Goal: Information Seeking & Learning: Check status

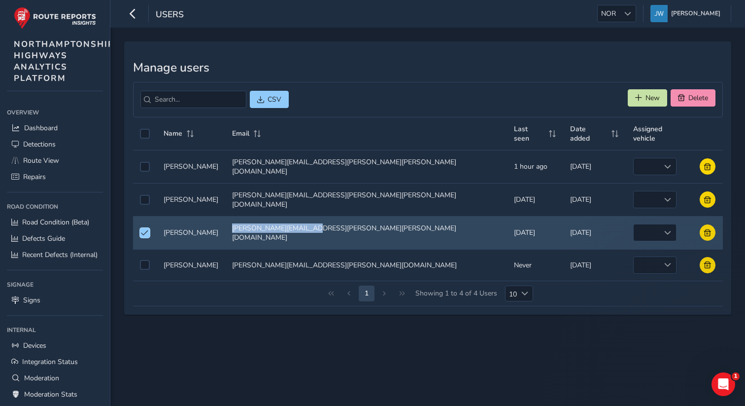
scroll to position [84, 0]
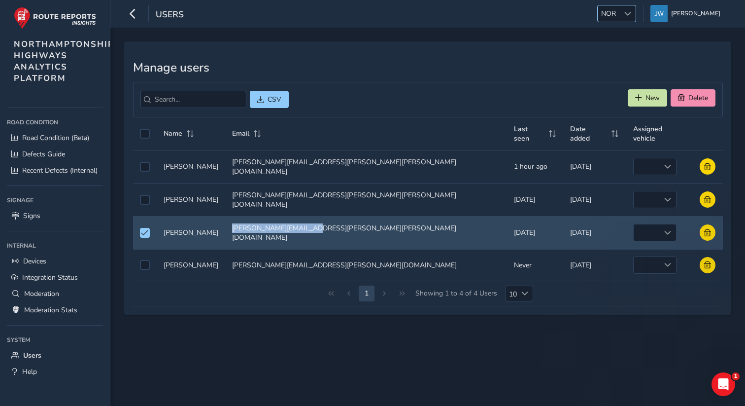
click at [632, 16] on span at bounding box center [628, 13] width 7 height 7
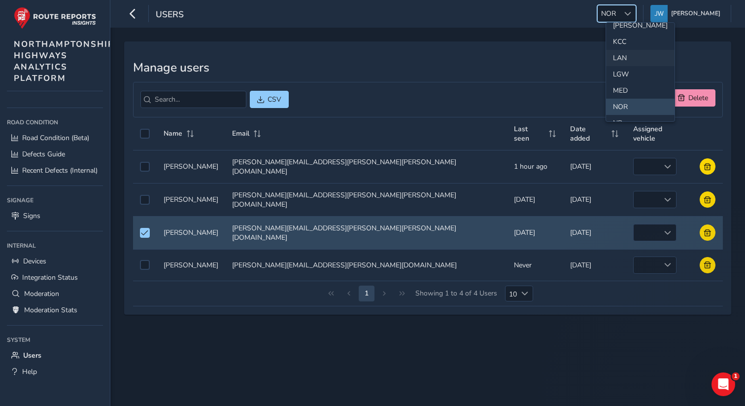
scroll to position [261, 0]
click at [625, 47] on li "LAN" at bounding box center [640, 49] width 69 height 16
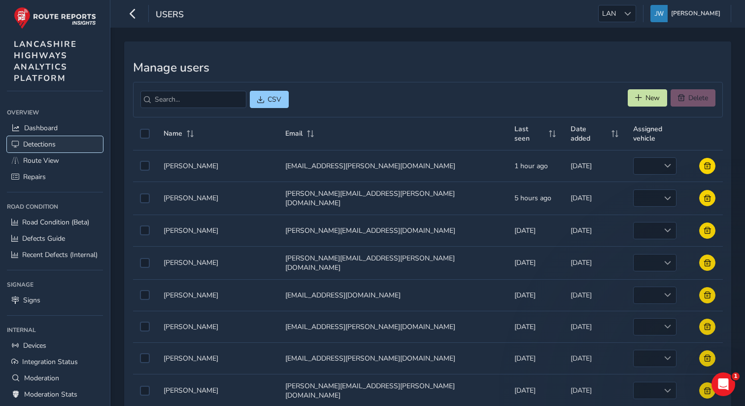
click at [34, 146] on span "Detections" at bounding box center [39, 144] width 33 height 9
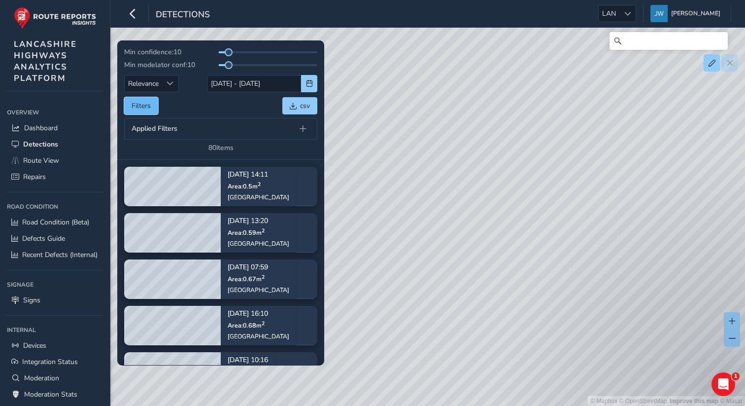
click at [139, 110] on button "Filters" at bounding box center [141, 105] width 34 height 17
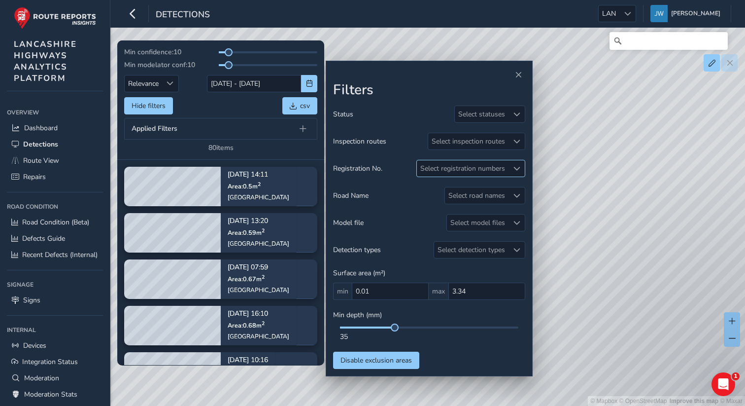
click at [456, 170] on div "Select registration numbers" at bounding box center [463, 168] width 92 height 16
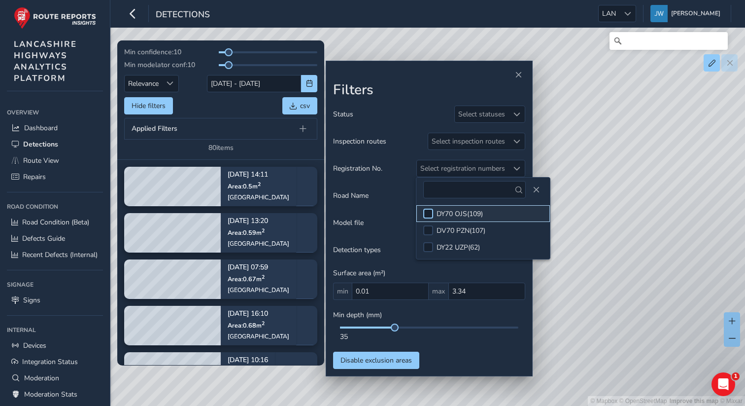
click at [432, 215] on div at bounding box center [428, 214] width 10 height 10
click at [423, 86] on h2 "Filters" at bounding box center [429, 90] width 192 height 17
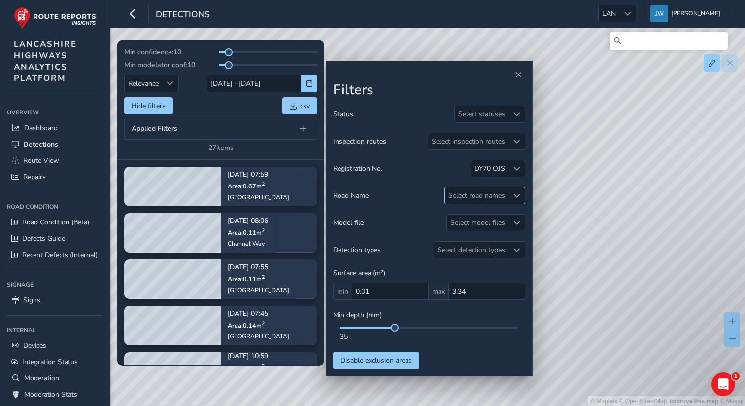
click at [492, 201] on div "Select road names" at bounding box center [477, 195] width 64 height 16
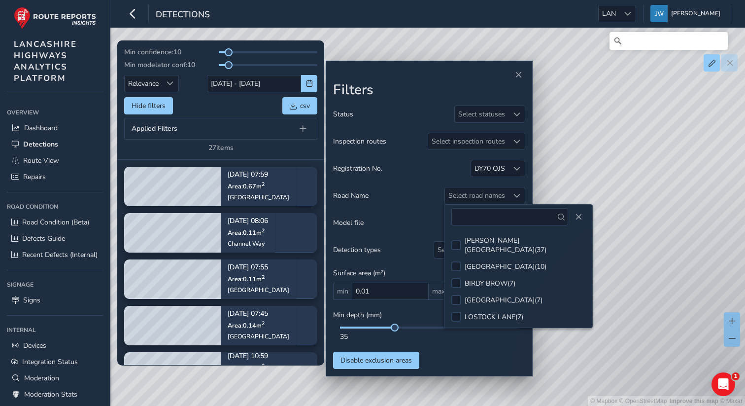
click at [430, 91] on h2 "Filters" at bounding box center [429, 90] width 192 height 17
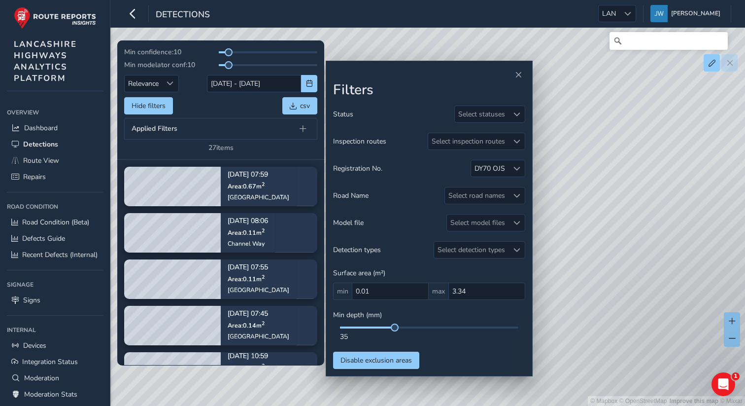
click at [311, 93] on div "Min confidence: 10 Min modelator conf: 10 Relevance Relevance [DATE] - [DATE] H…" at bounding box center [220, 99] width 193 height 105
click at [310, 85] on span "button" at bounding box center [309, 83] width 7 height 7
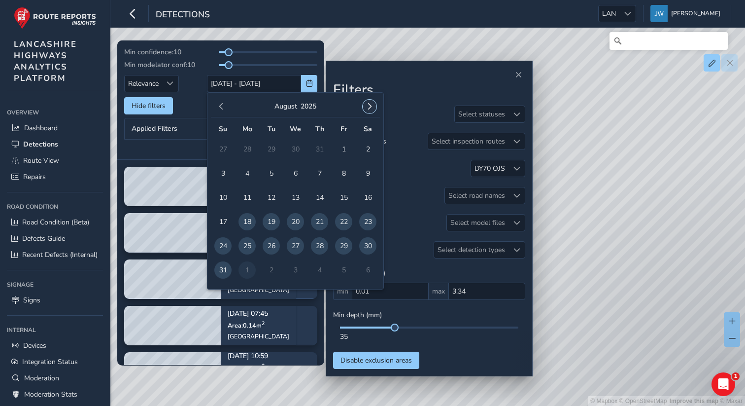
click at [367, 110] on button "button" at bounding box center [370, 107] width 14 height 14
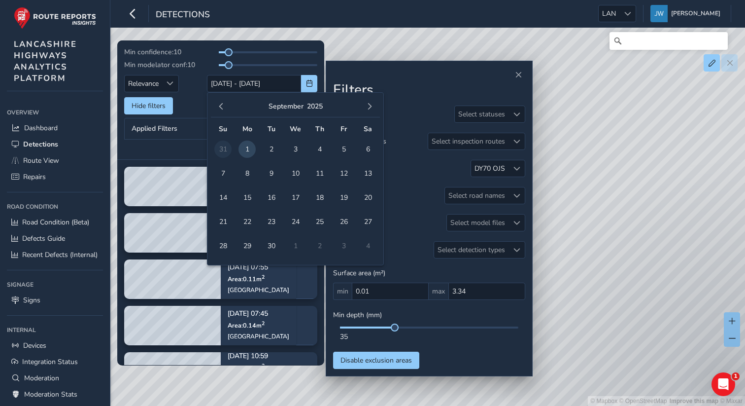
click at [249, 150] on span "1" at bounding box center [247, 148] width 17 height 17
type input "[DATE]"
click at [249, 150] on span "1" at bounding box center [247, 148] width 17 height 17
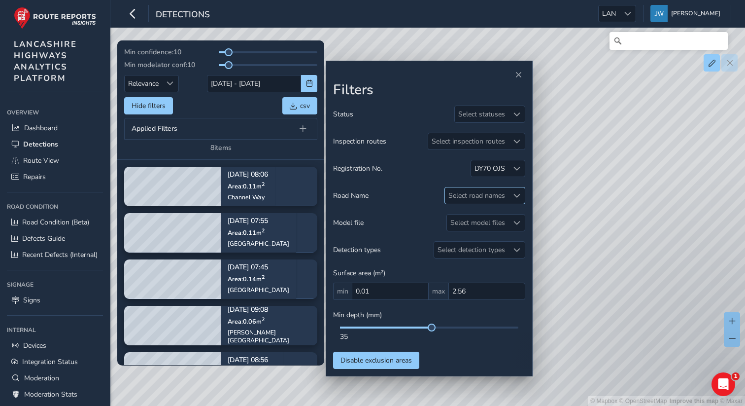
click at [489, 197] on div "Select road names" at bounding box center [477, 195] width 64 height 16
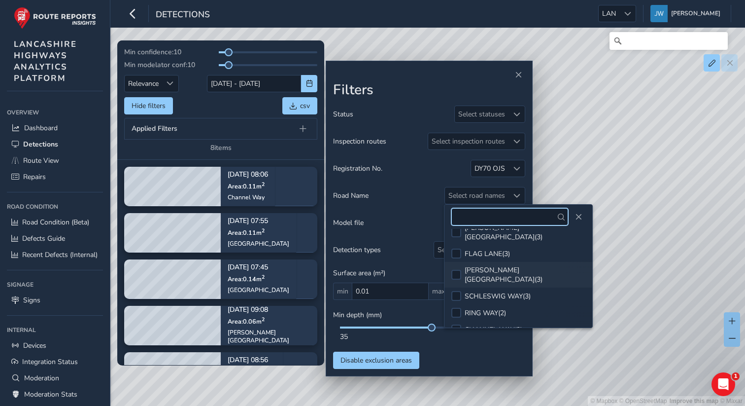
scroll to position [25, 0]
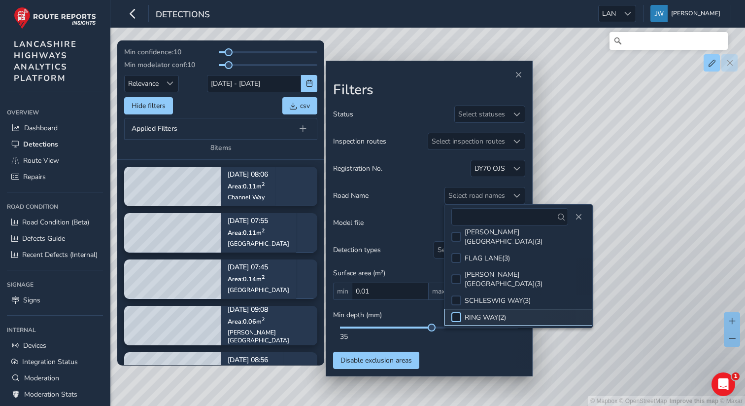
click at [458, 312] on div at bounding box center [457, 317] width 10 height 10
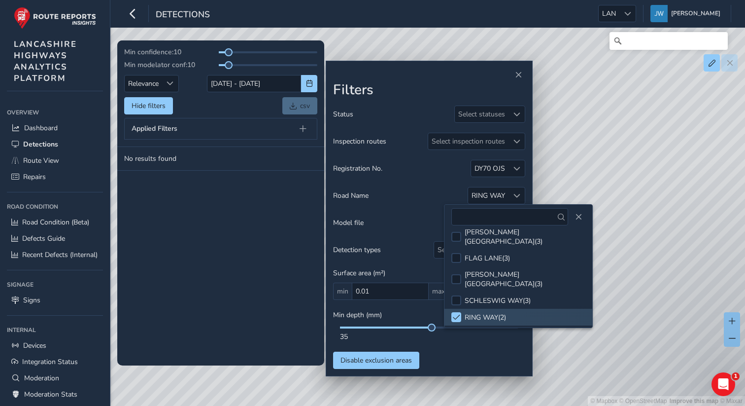
click at [451, 352] on div "Status Select statuses Inspection routes Select inspection routes Registration …" at bounding box center [429, 236] width 192 height 263
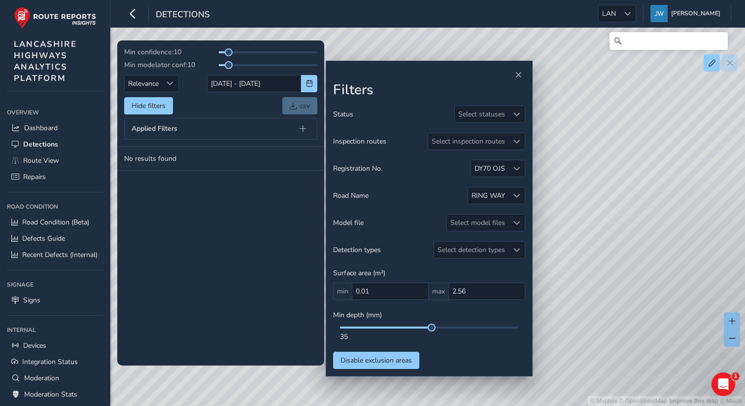
drag, startPoint x: 434, startPoint y: 331, endPoint x: 417, endPoint y: 330, distance: 16.8
click at [416, 330] on div "35" at bounding box center [429, 333] width 192 height 15
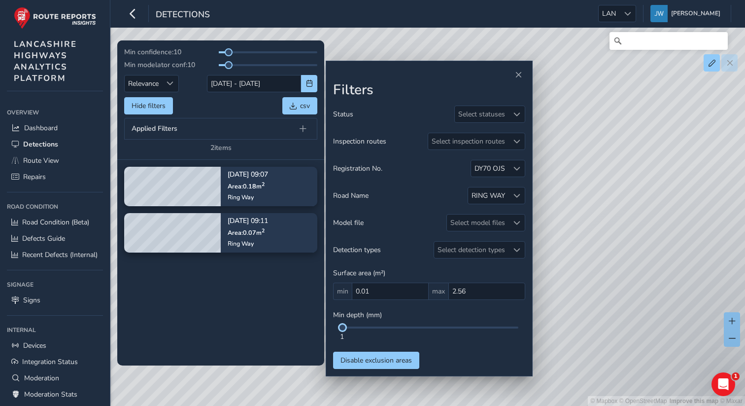
drag, startPoint x: 434, startPoint y: 329, endPoint x: 340, endPoint y: 325, distance: 93.7
click at [340, 325] on div "Min depth (mm) 1" at bounding box center [429, 325] width 192 height 31
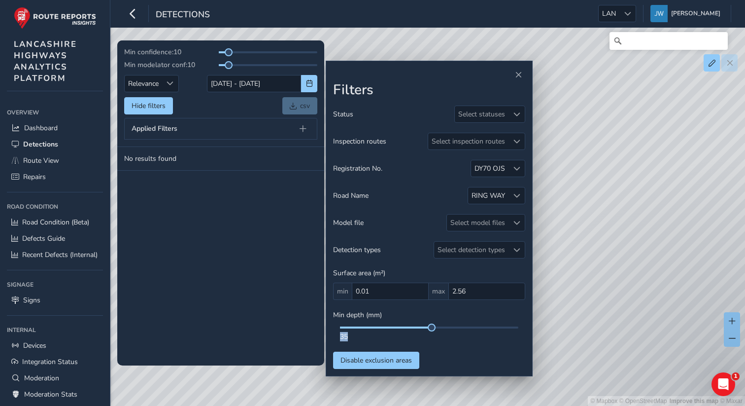
drag, startPoint x: 432, startPoint y: 332, endPoint x: 345, endPoint y: 330, distance: 87.3
click at [345, 330] on div "35" at bounding box center [429, 333] width 192 height 15
click at [433, 335] on div "35" at bounding box center [429, 336] width 178 height 9
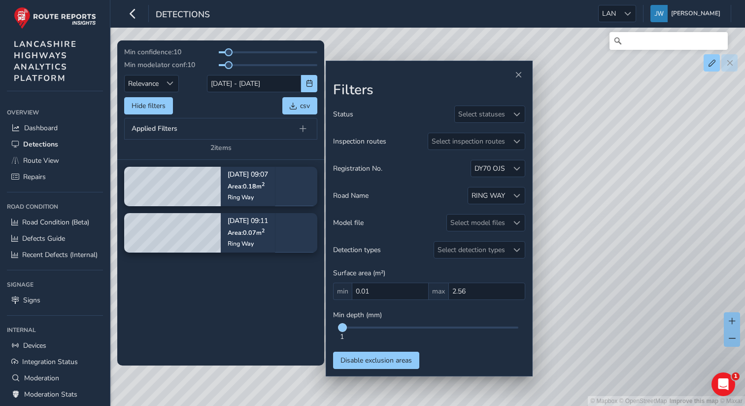
drag, startPoint x: 432, startPoint y: 329, endPoint x: 341, endPoint y: 330, distance: 91.2
click at [341, 330] on span at bounding box center [343, 327] width 8 height 8
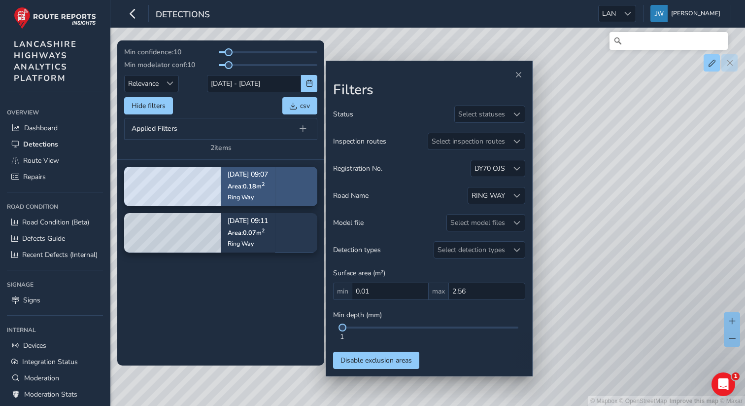
click at [265, 182] on p "Area: 0.18 m 2" at bounding box center [248, 186] width 40 height 8
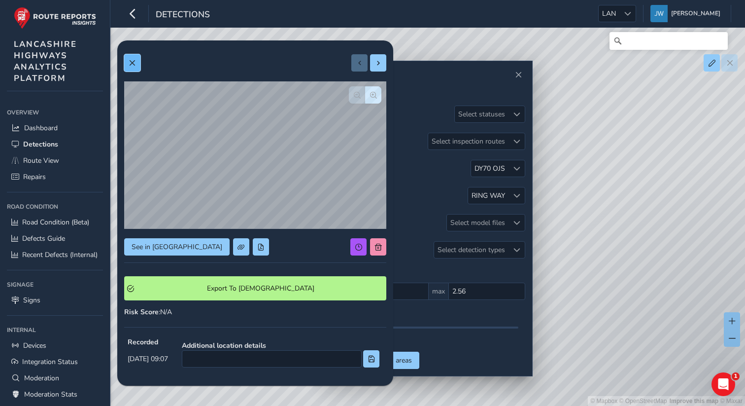
click at [135, 64] on span at bounding box center [132, 63] width 7 height 7
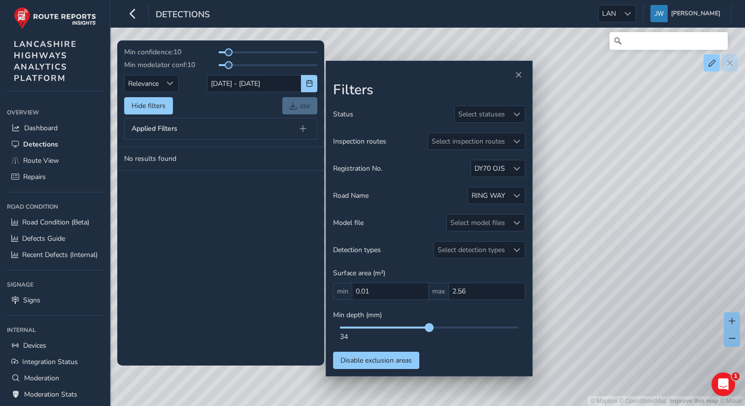
drag, startPoint x: 342, startPoint y: 329, endPoint x: 432, endPoint y: 329, distance: 89.7
click at [432, 329] on span at bounding box center [429, 327] width 8 height 8
click at [432, 332] on div "34" at bounding box center [429, 336] width 178 height 9
click at [434, 328] on span at bounding box center [432, 327] width 8 height 8
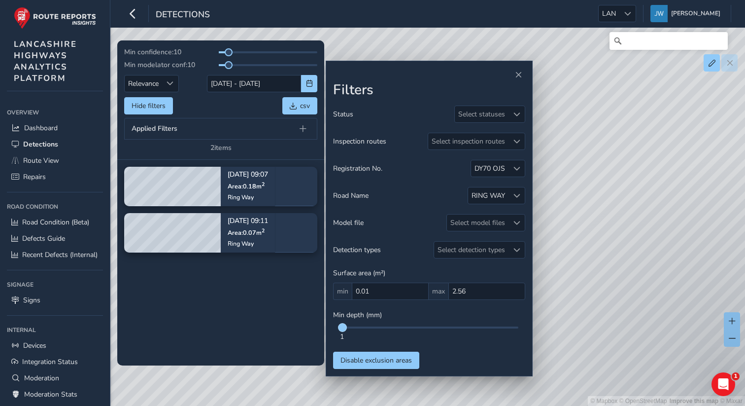
drag, startPoint x: 433, startPoint y: 330, endPoint x: 343, endPoint y: 331, distance: 90.2
click at [343, 331] on span at bounding box center [343, 327] width 8 height 8
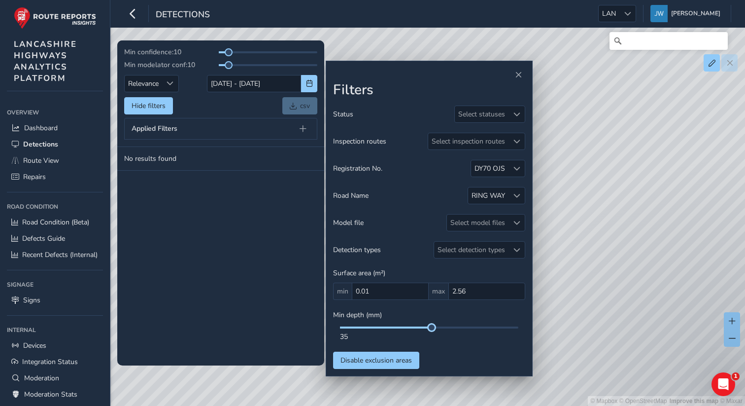
drag, startPoint x: 343, startPoint y: 331, endPoint x: 335, endPoint y: 331, distance: 7.9
click at [335, 331] on div "35" at bounding box center [429, 333] width 192 height 15
click at [340, 330] on div "35" at bounding box center [429, 333] width 192 height 15
click at [344, 329] on div "35" at bounding box center [429, 333] width 192 height 15
click at [341, 328] on div "35" at bounding box center [429, 333] width 192 height 15
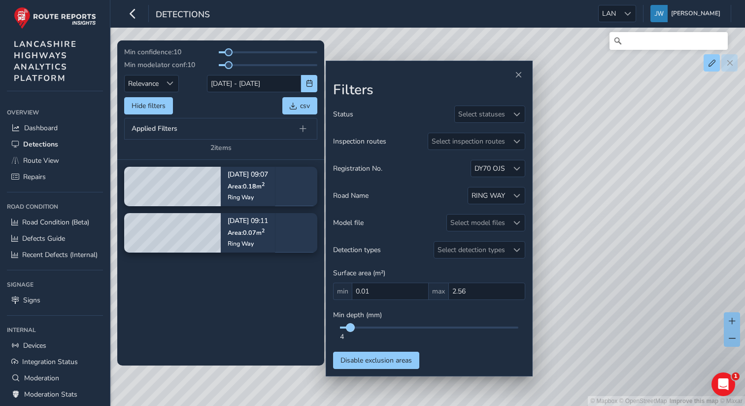
drag, startPoint x: 430, startPoint y: 329, endPoint x: 348, endPoint y: 328, distance: 82.3
click at [348, 328] on span at bounding box center [351, 327] width 8 height 8
drag, startPoint x: 351, startPoint y: 329, endPoint x: 338, endPoint y: 329, distance: 12.3
click at [338, 329] on div "1" at bounding box center [429, 333] width 192 height 15
click at [342, 332] on div "1" at bounding box center [429, 336] width 178 height 9
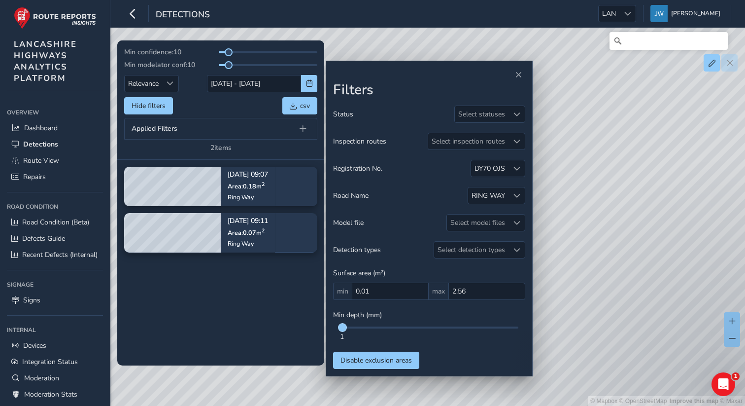
click at [342, 329] on span at bounding box center [343, 327] width 8 height 8
